Goal: Transaction & Acquisition: Register for event/course

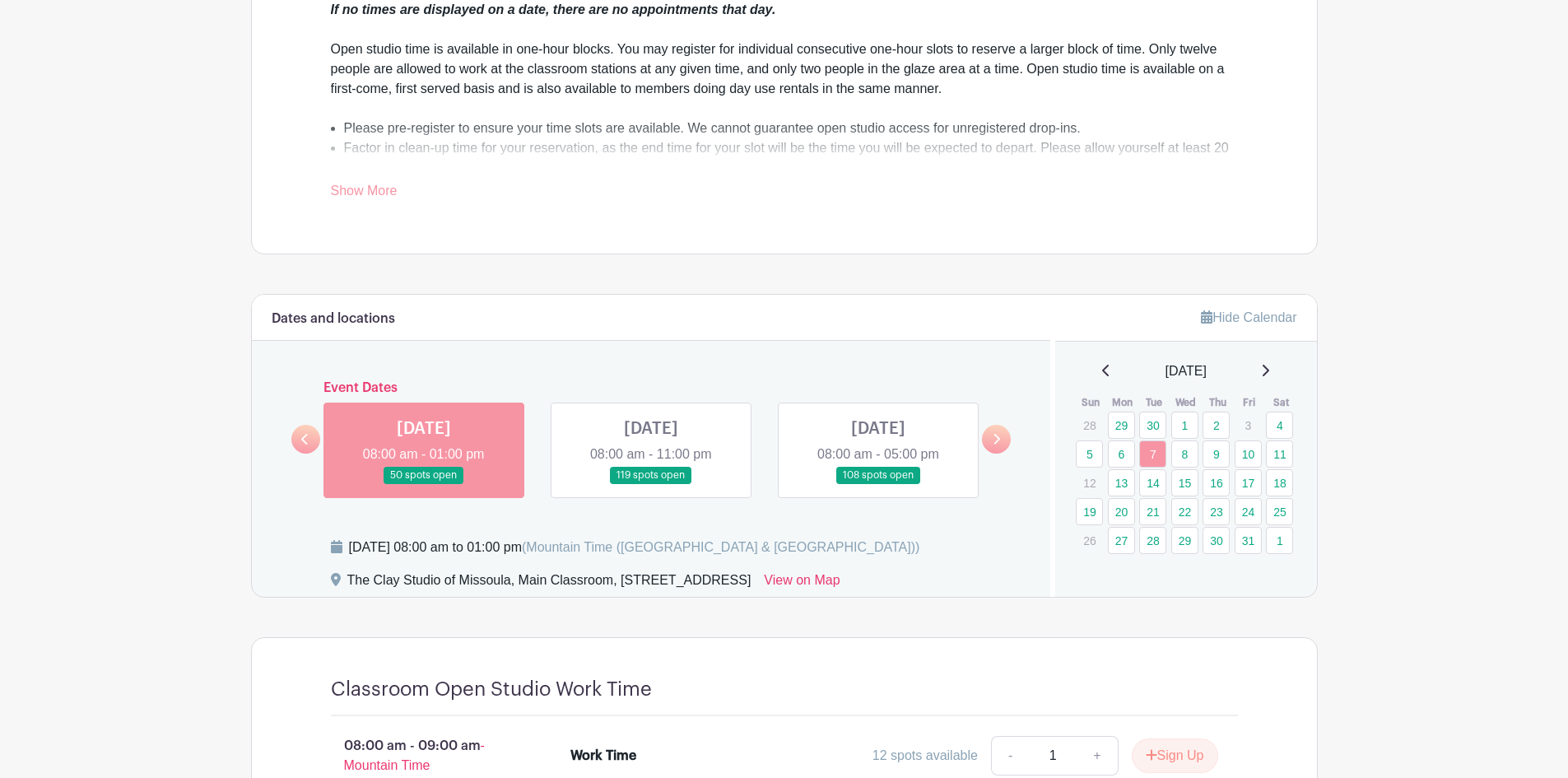
scroll to position [741, 0]
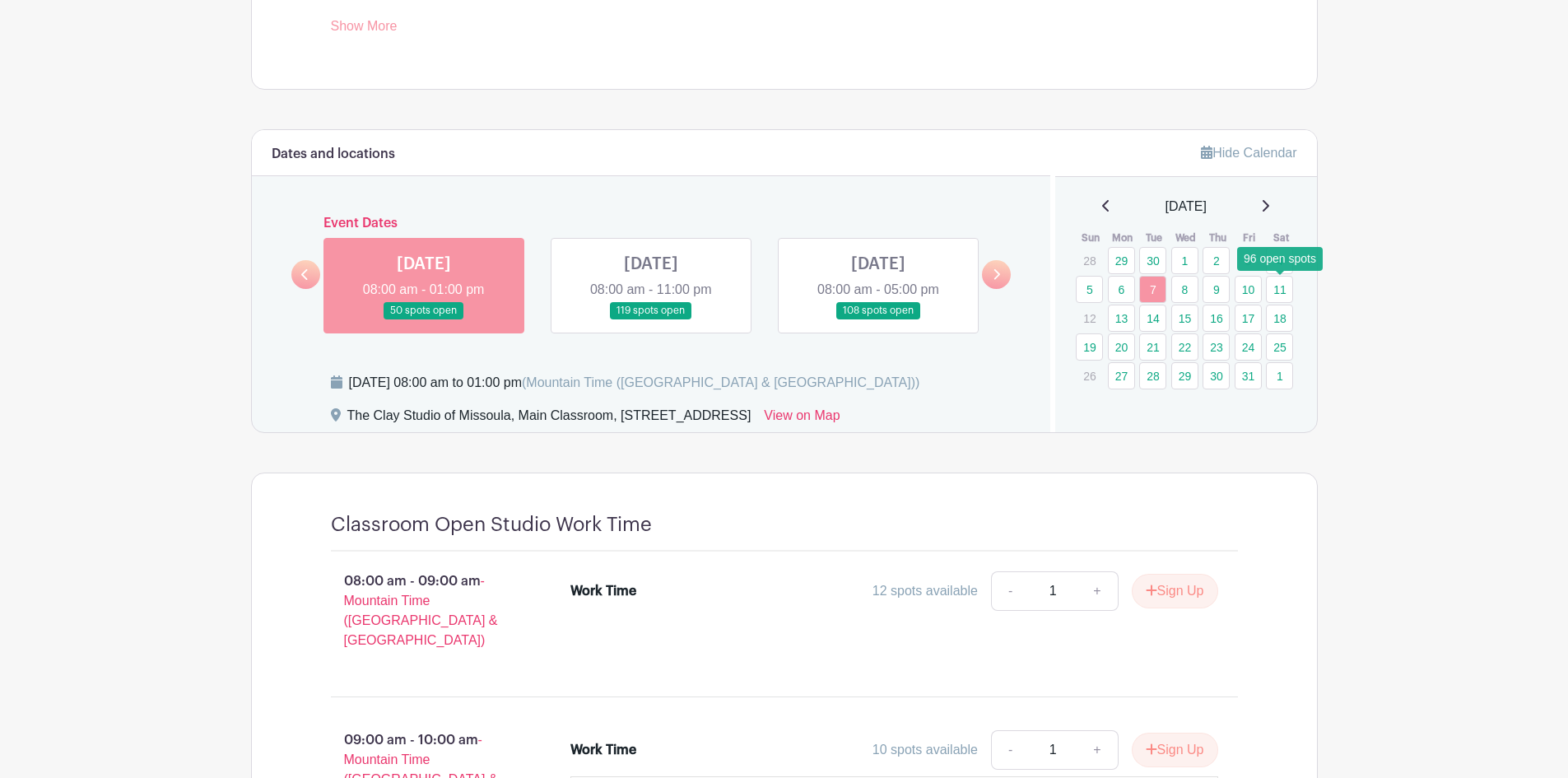
click at [1287, 283] on link "11" at bounding box center [1280, 289] width 27 height 27
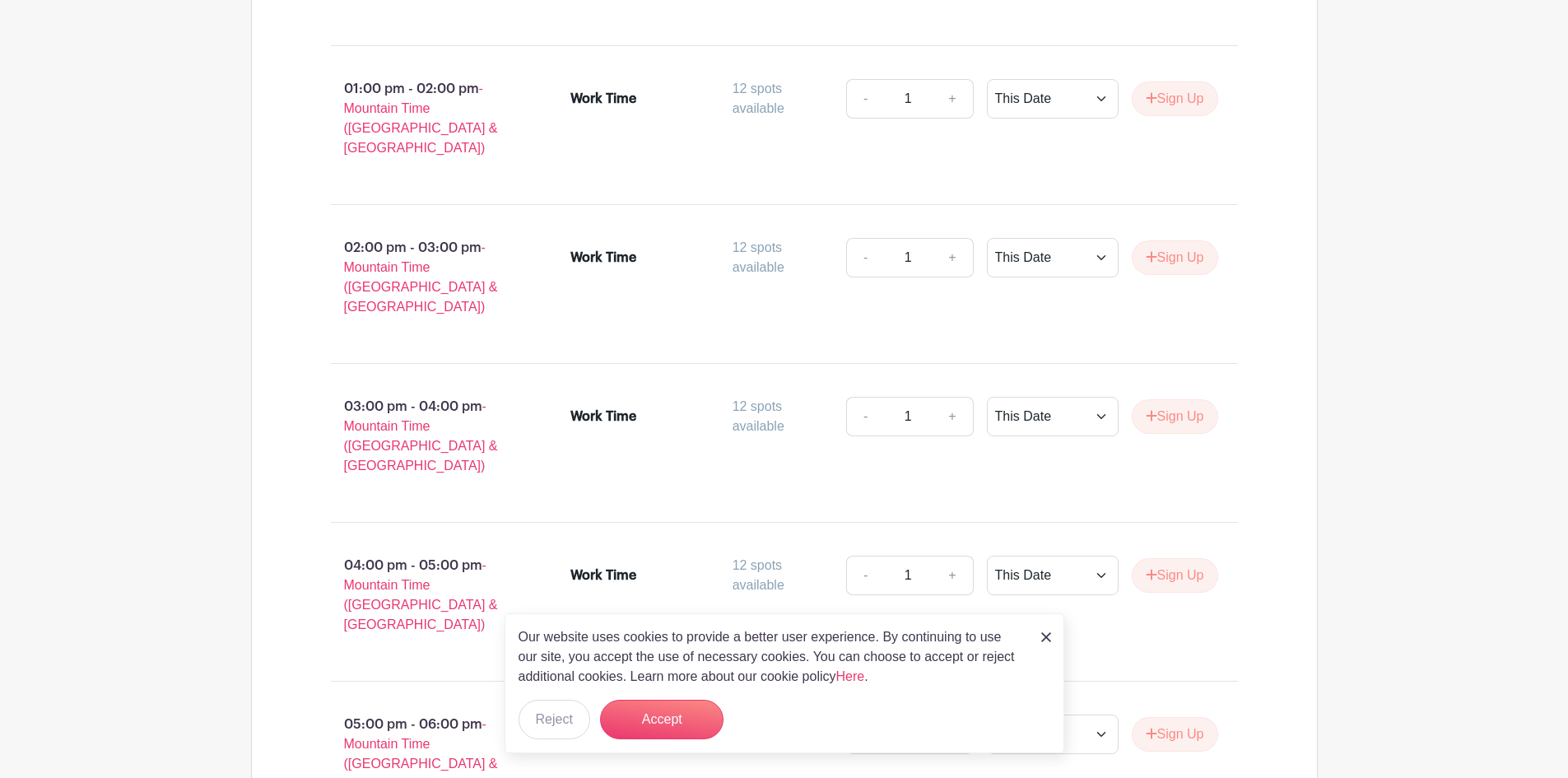
scroll to position [1772, 0]
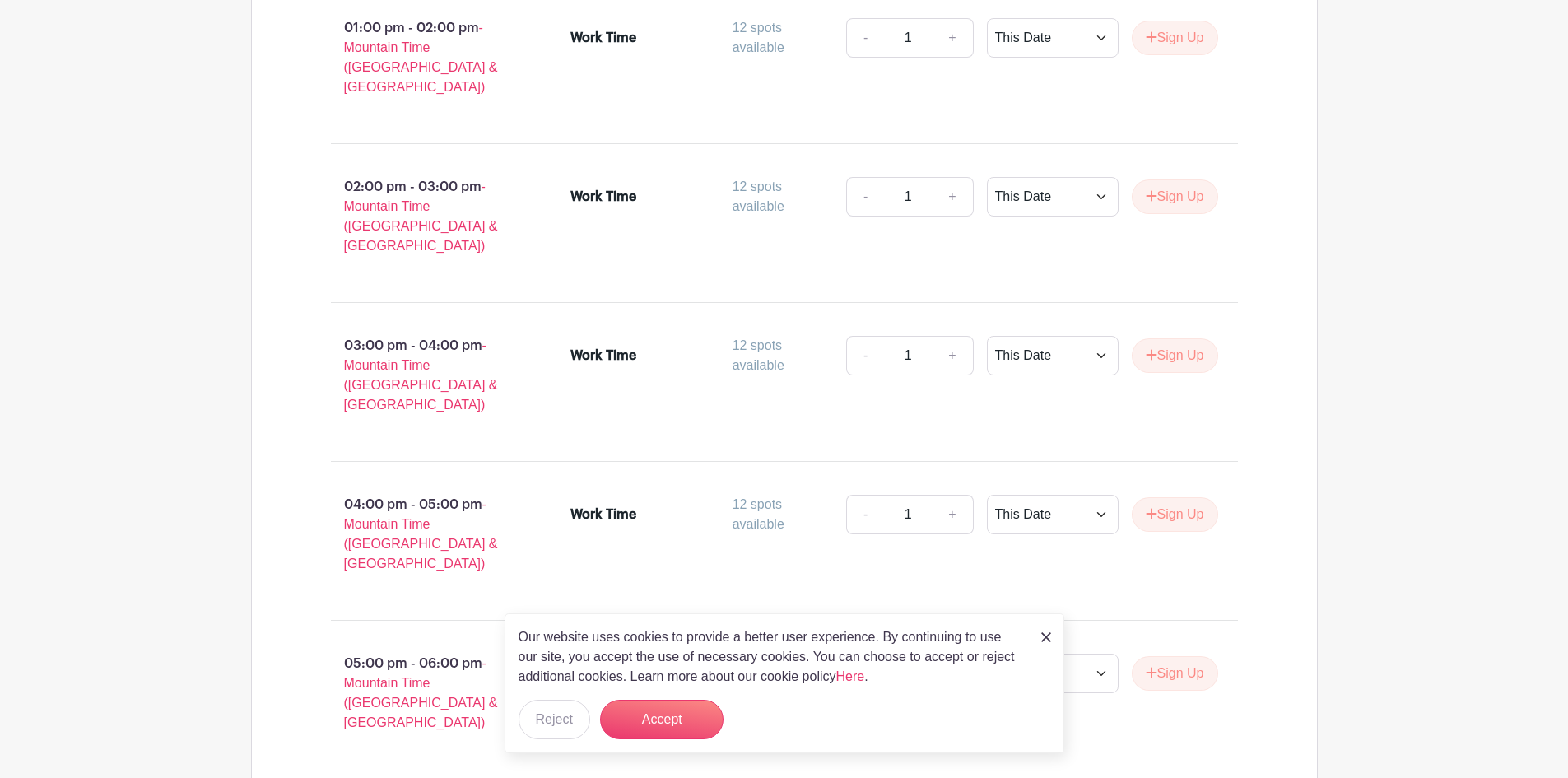
click at [1042, 637] on img at bounding box center [1046, 637] width 10 height 10
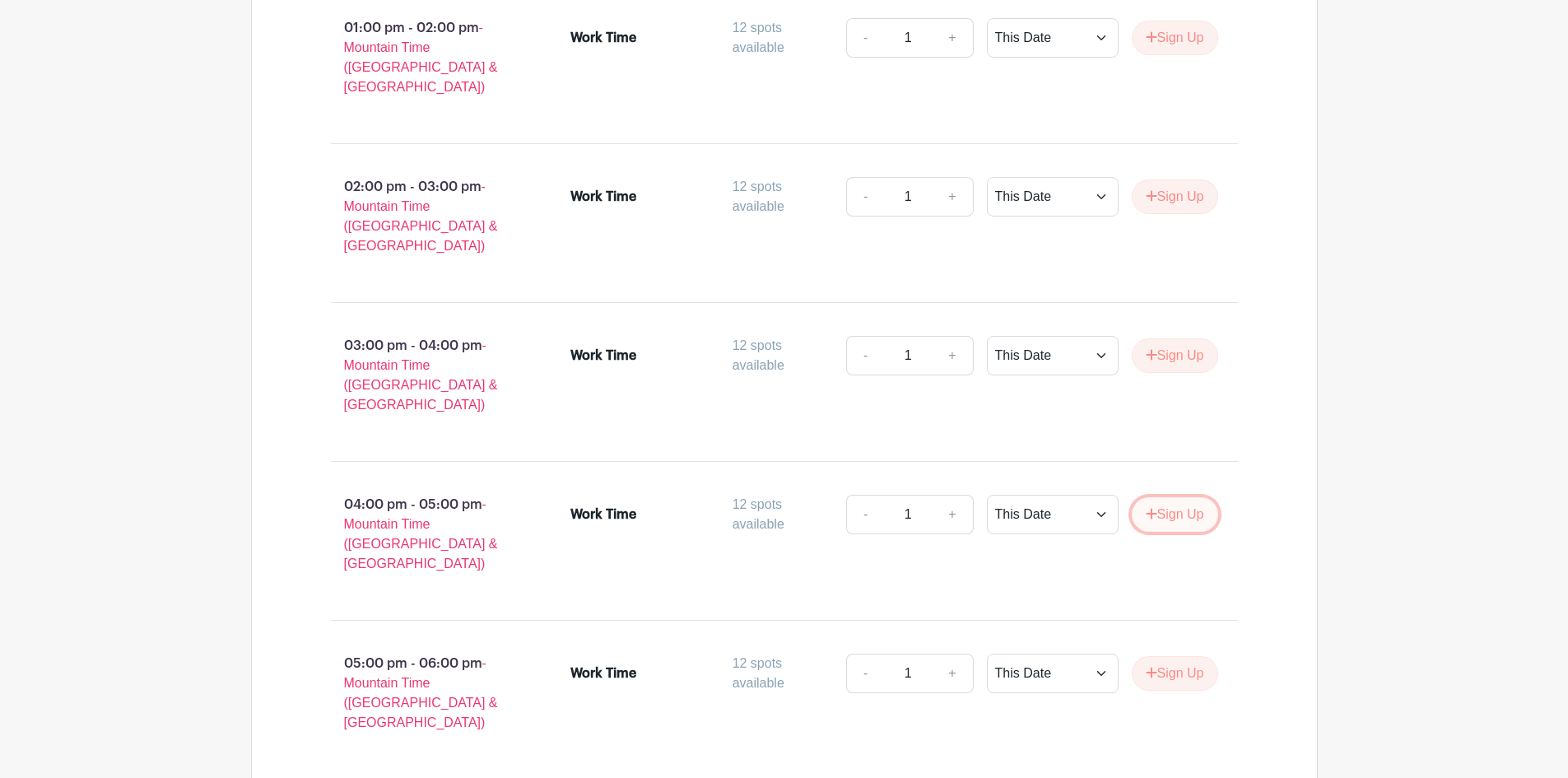
click at [1206, 497] on button "Sign Up" at bounding box center [1175, 514] width 86 height 35
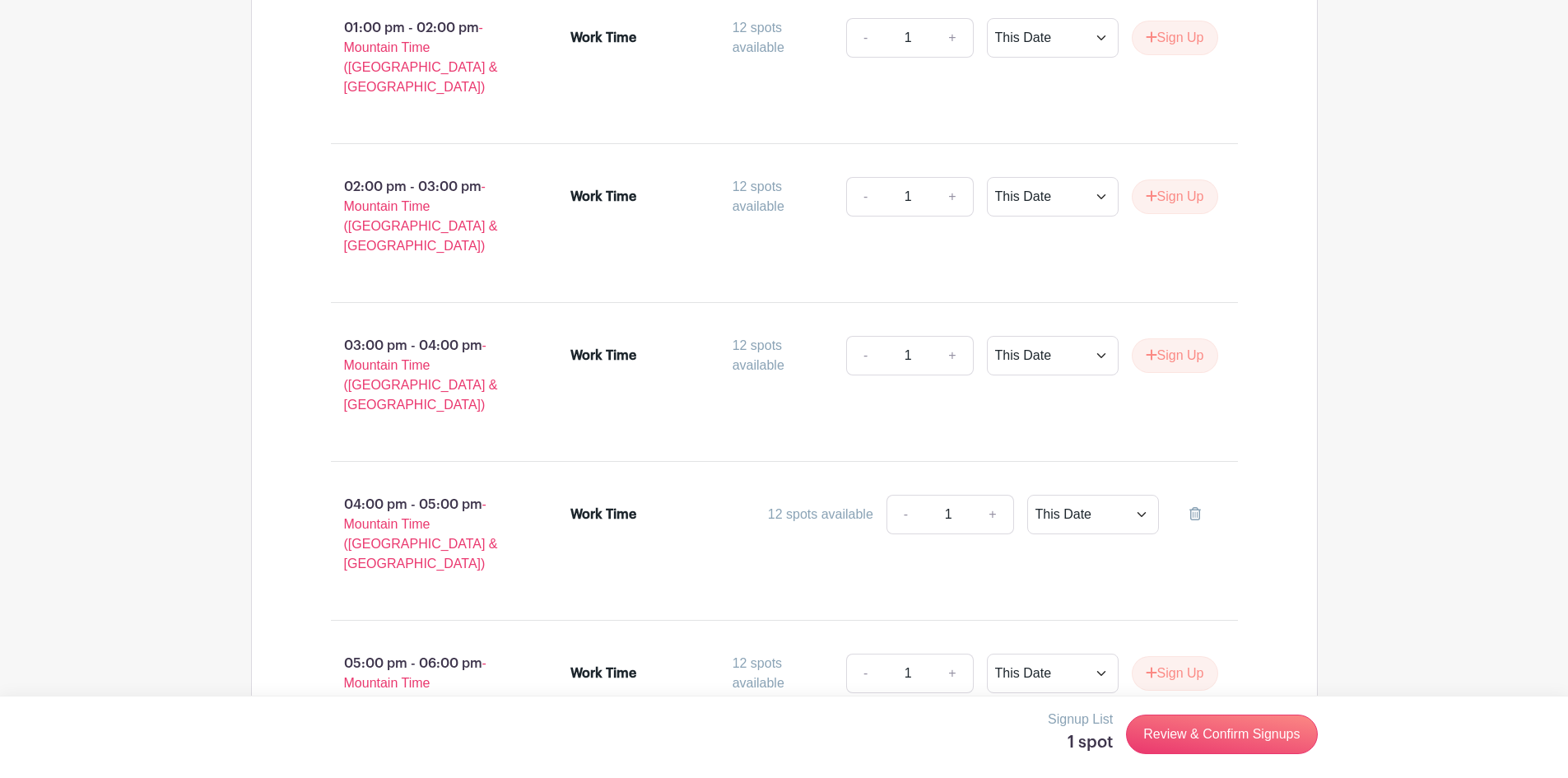
click at [1165, 654] on div "- 1 + This Date Select Dates Select Dates Sign Up" at bounding box center [1032, 674] width 372 height 39
click at [1166, 656] on button "Sign Up" at bounding box center [1175, 673] width 86 height 35
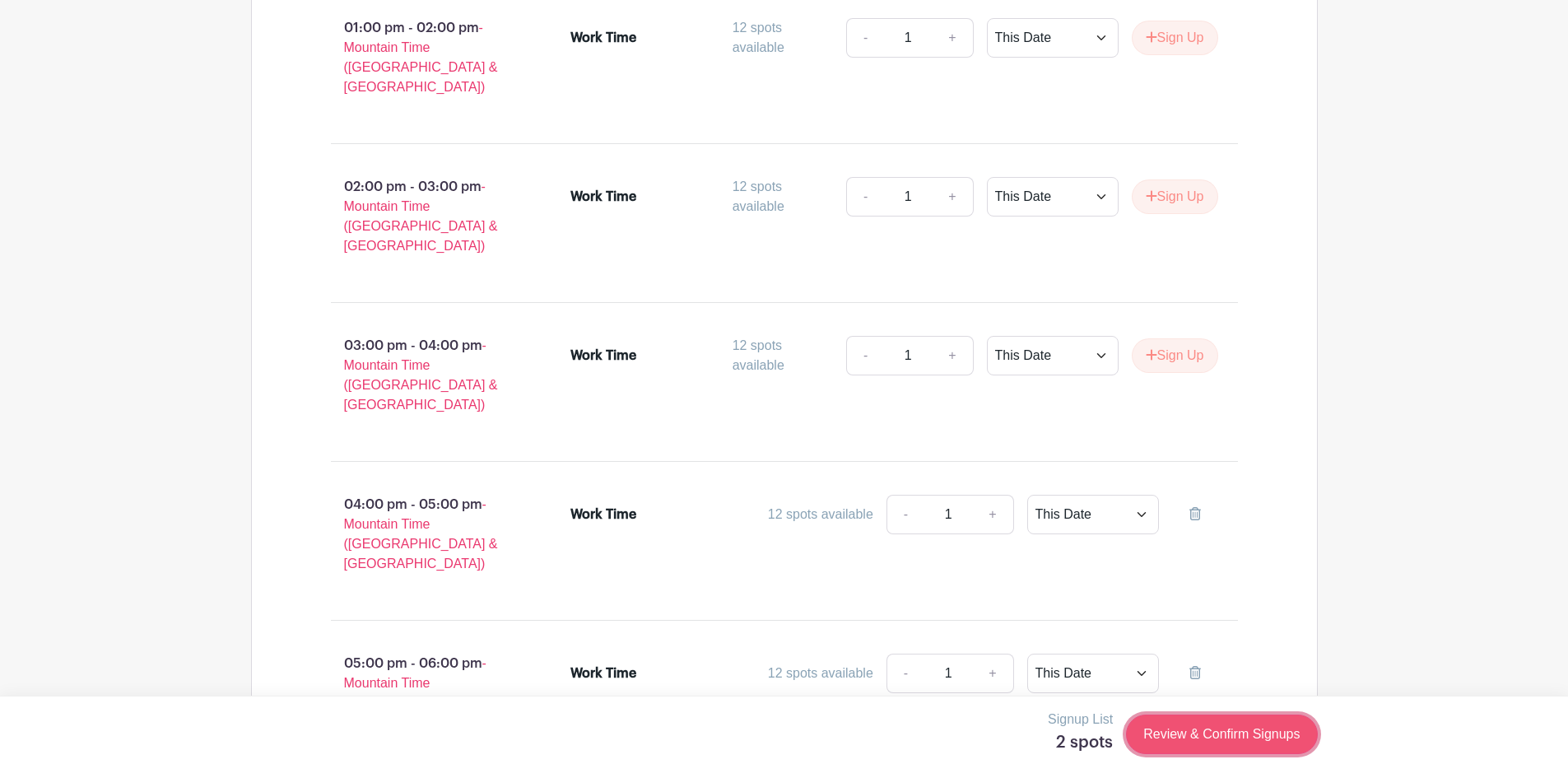
click at [1183, 740] on link "Review & Confirm Signups" at bounding box center [1222, 734] width 191 height 39
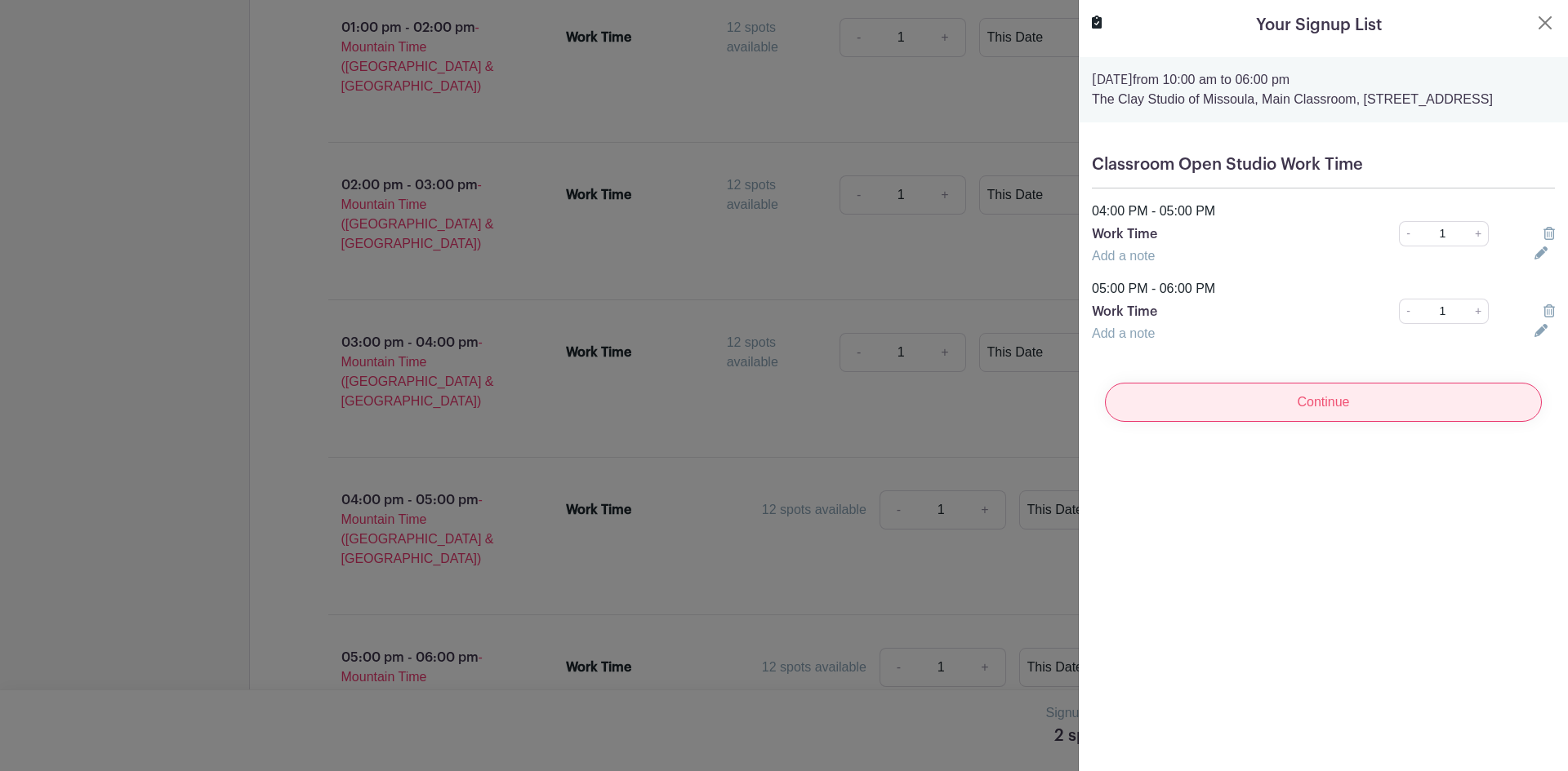
click at [1218, 416] on input "Continue" at bounding box center [1323, 402] width 437 height 39
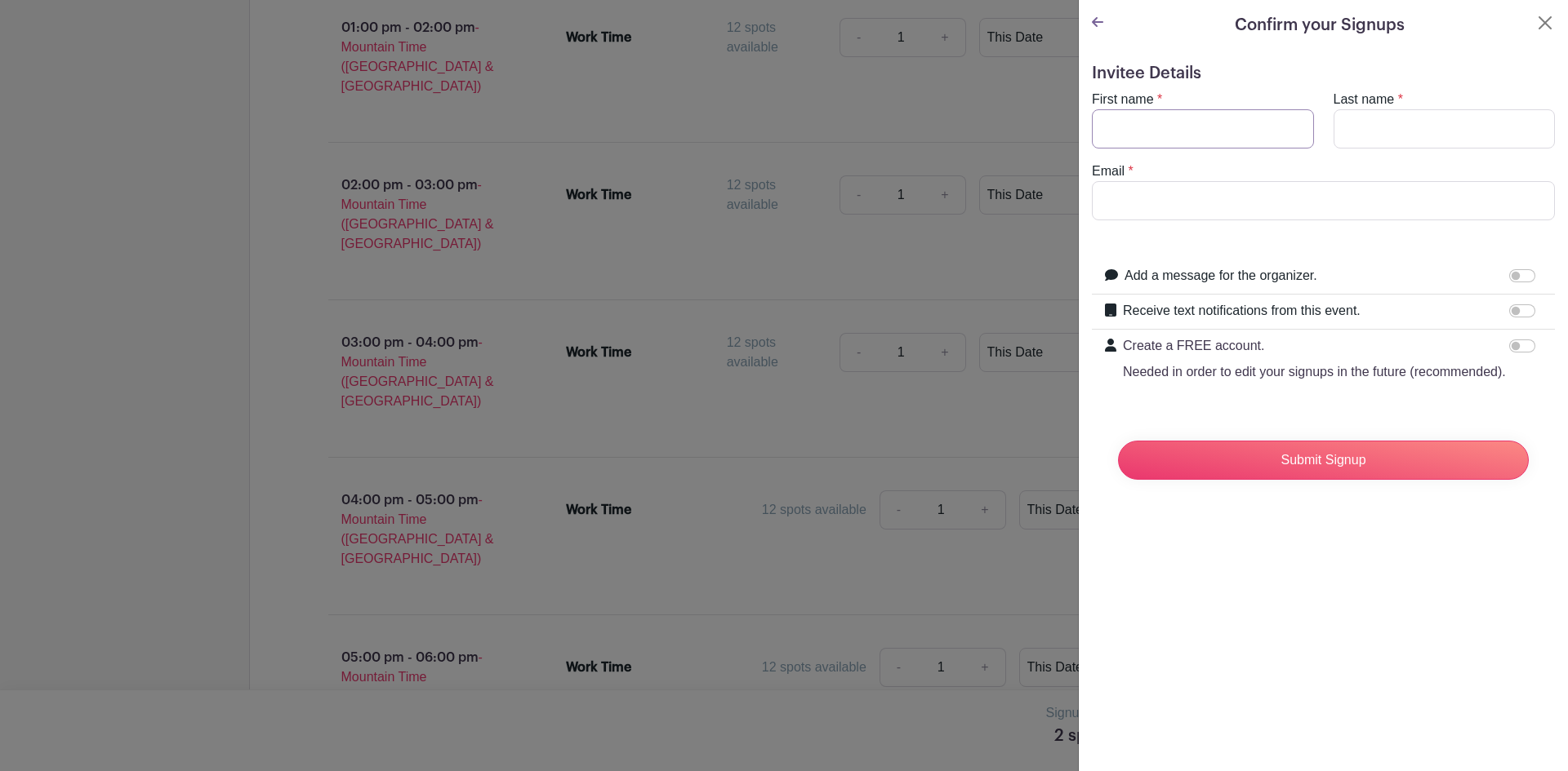
click at [1158, 147] on input "First name" at bounding box center [1203, 128] width 222 height 39
type input "e"
type input "[PERSON_NAME]"
type input "Van Genderen"
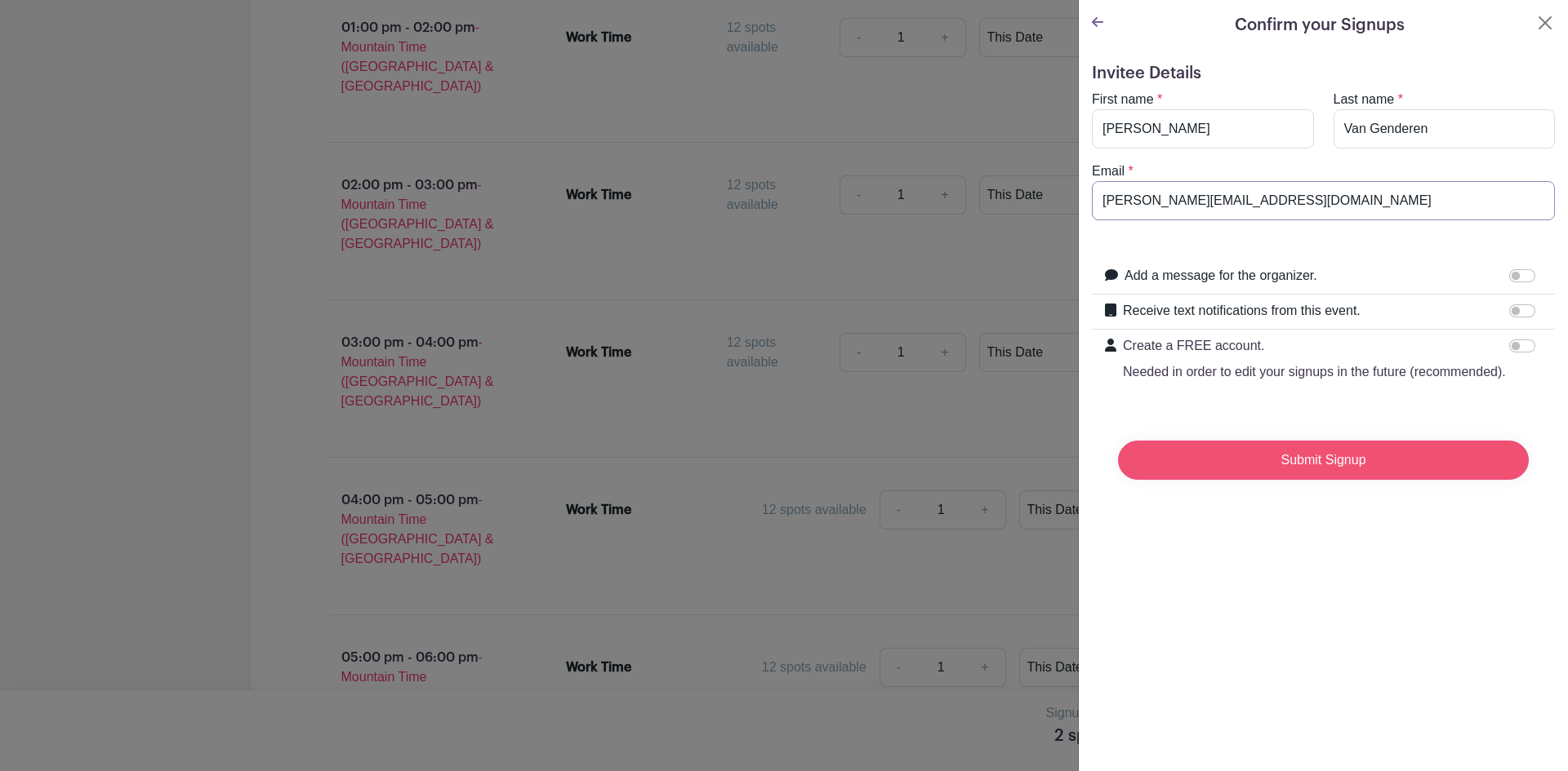
type input "[PERSON_NAME][EMAIL_ADDRESS][DOMAIN_NAME]"
click at [1288, 477] on input "Submit Signup" at bounding box center [1324, 460] width 411 height 39
